Goal: Transaction & Acquisition: Obtain resource

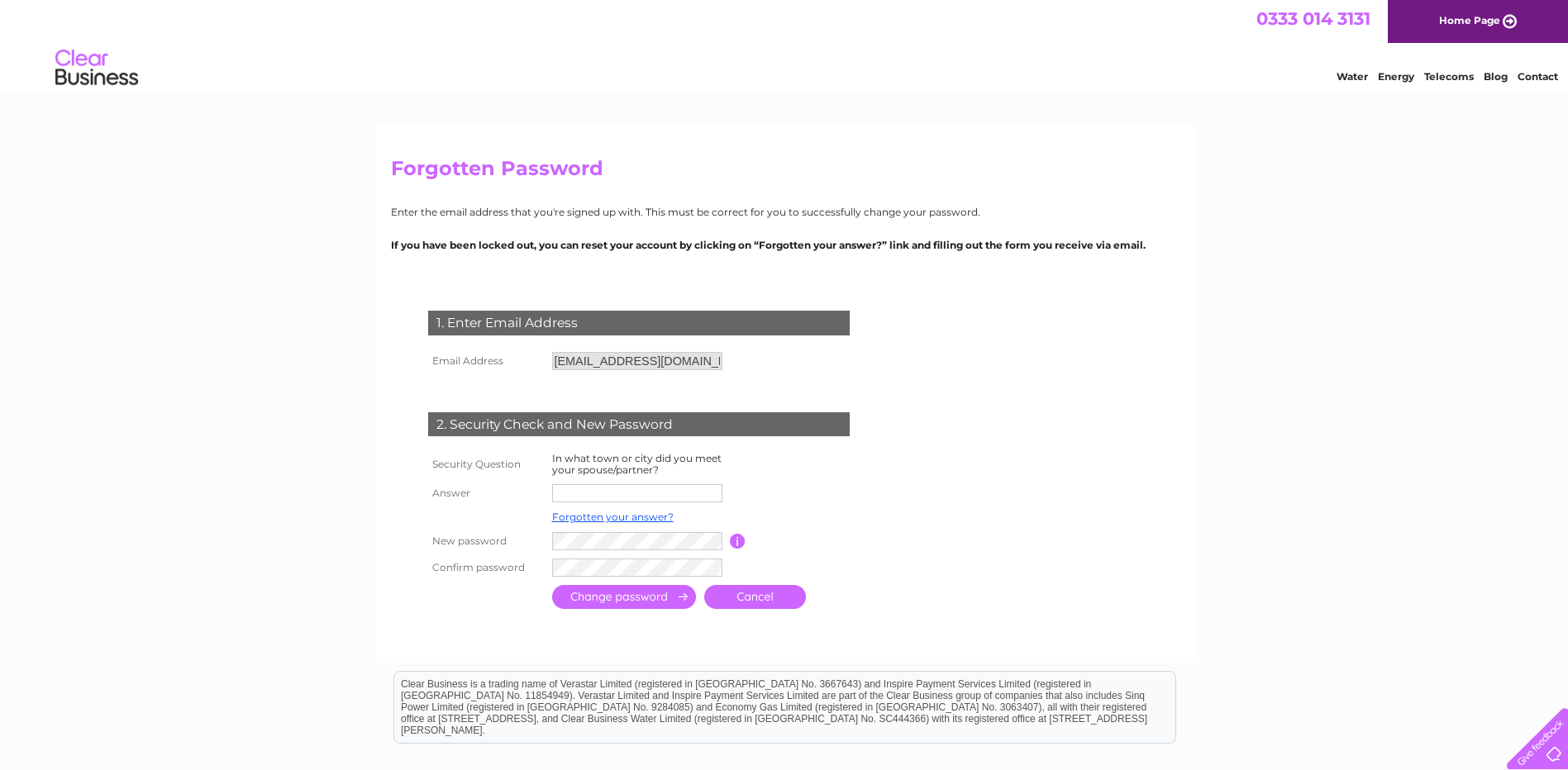
click at [773, 595] on link "Cancel" at bounding box center [755, 597] width 102 height 24
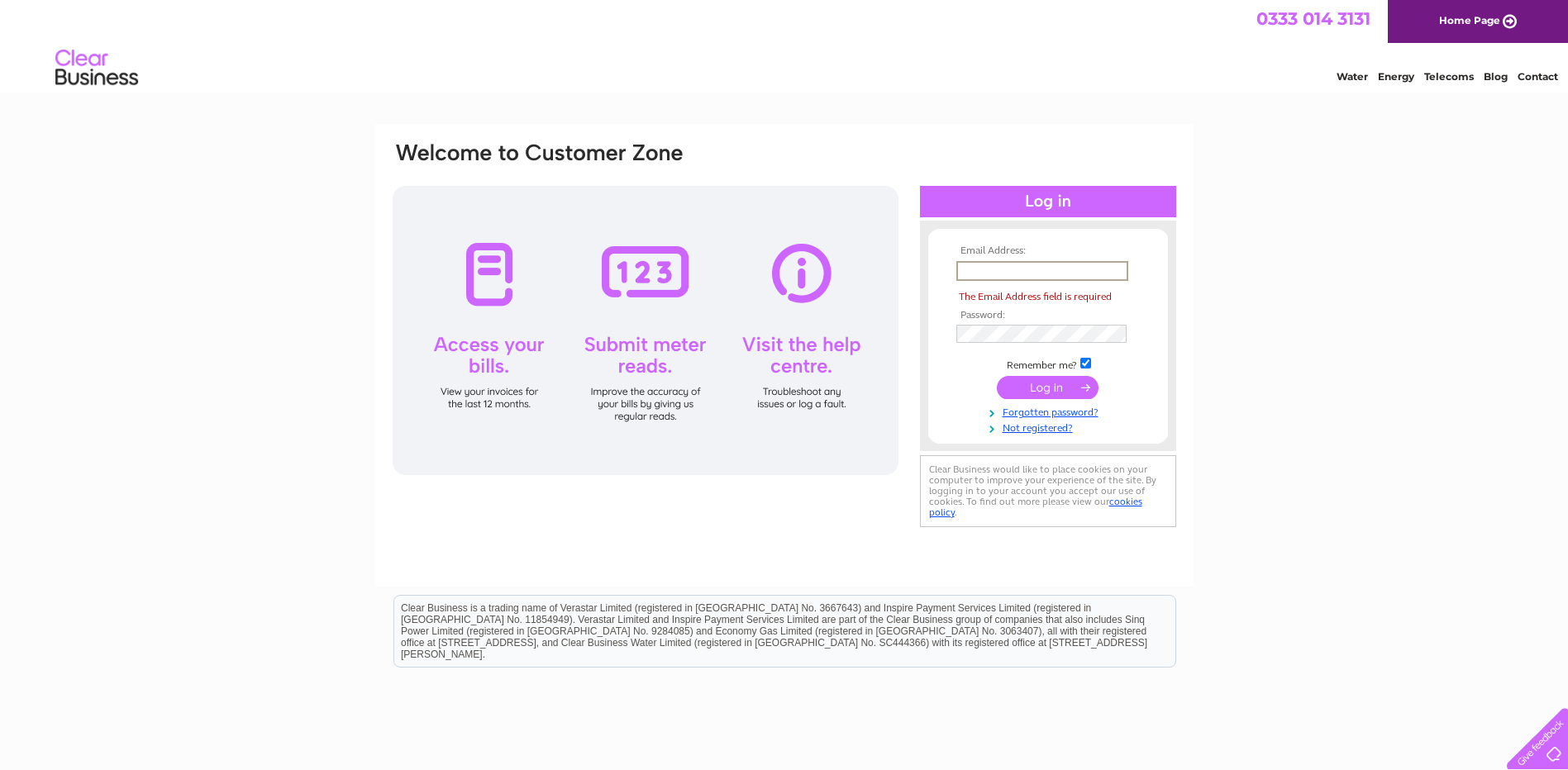
type input "finance@dundeerep.co.uk"
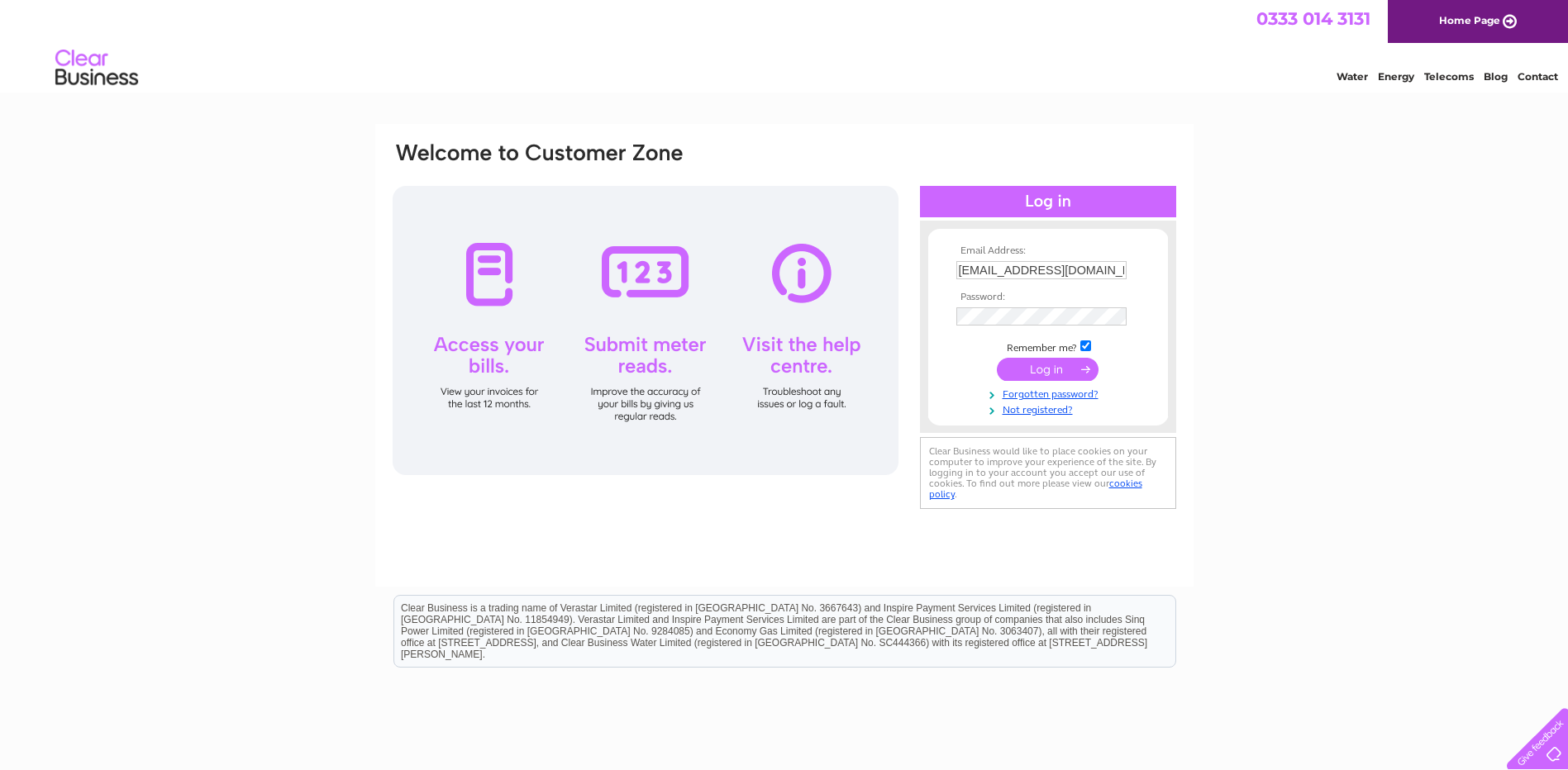
click at [1073, 368] on input "submit" at bounding box center [1047, 369] width 102 height 23
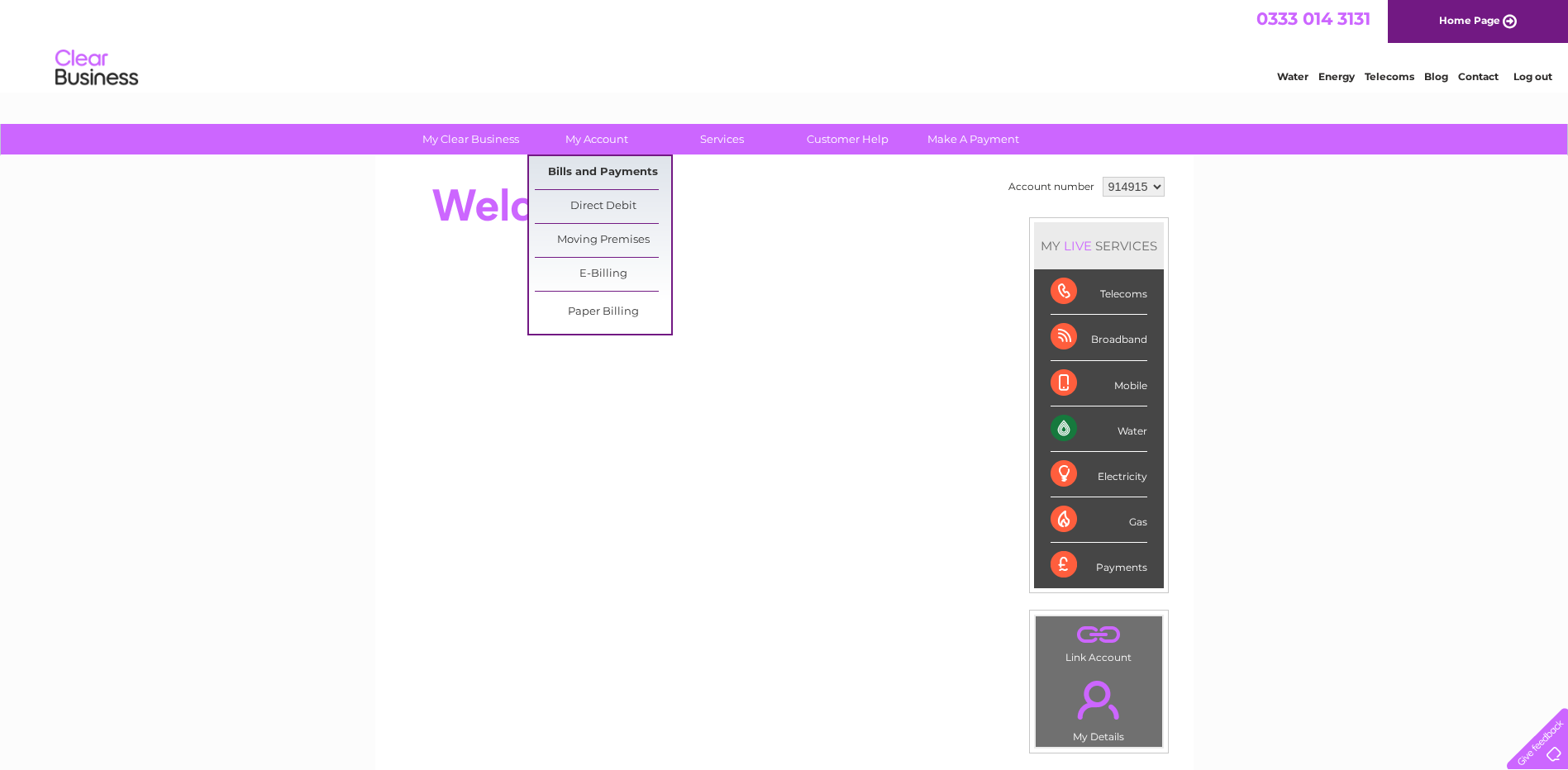
click at [591, 170] on link "Bills and Payments" at bounding box center [603, 172] width 136 height 33
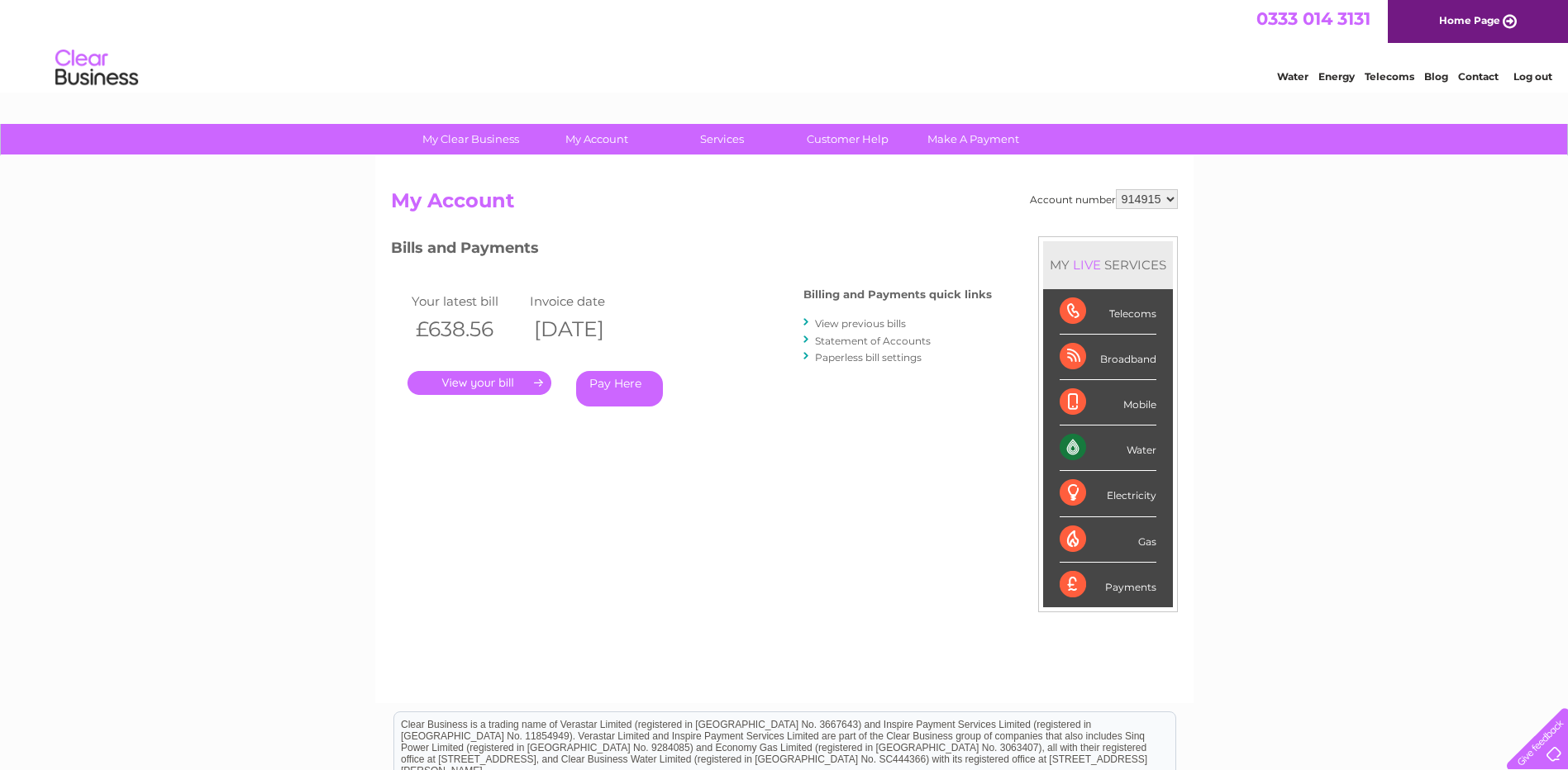
click at [475, 378] on link "." at bounding box center [479, 382] width 144 height 24
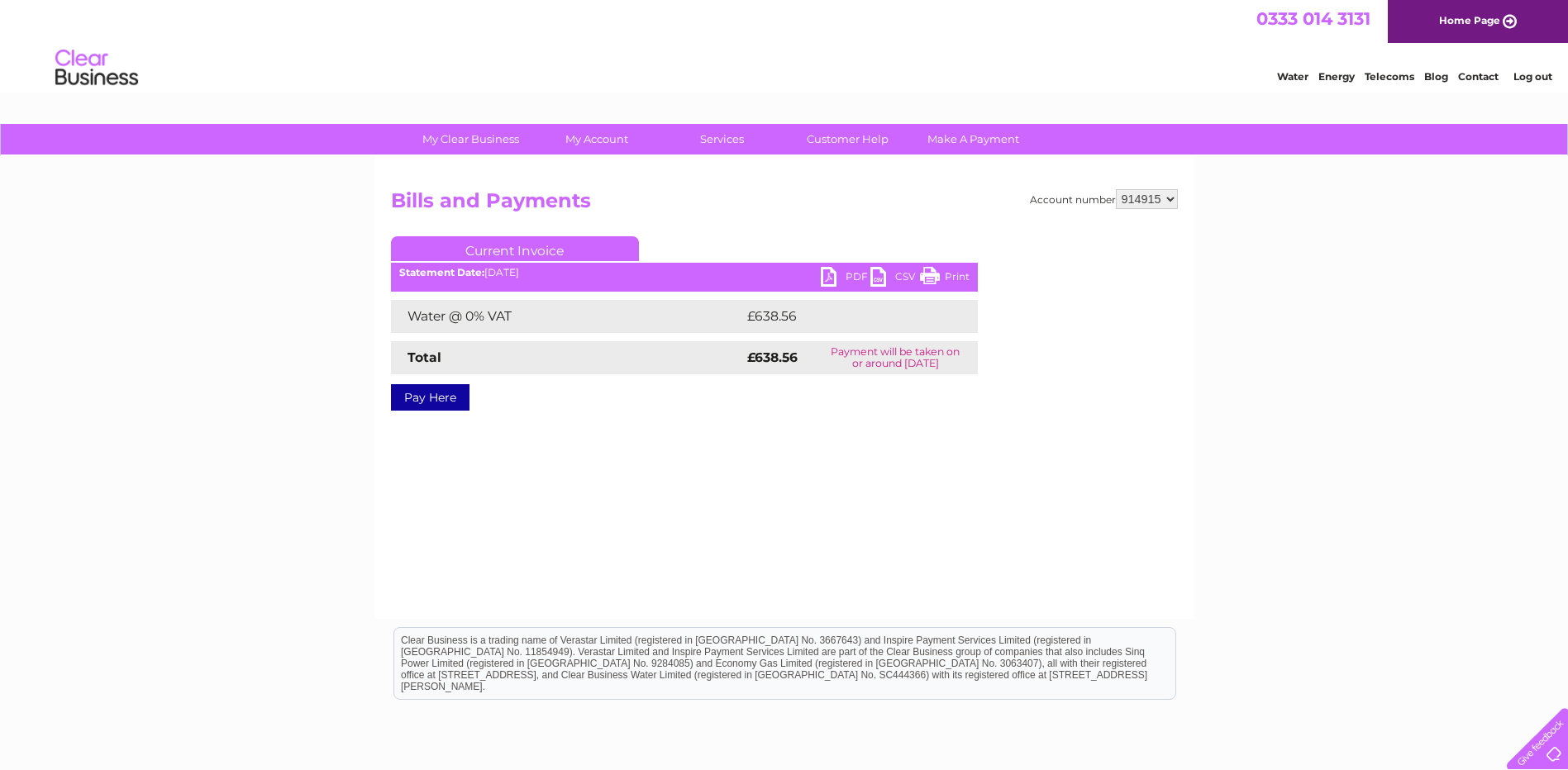
click at [854, 281] on link "PDF" at bounding box center [845, 279] width 50 height 24
